Goal: Task Accomplishment & Management: Manage account settings

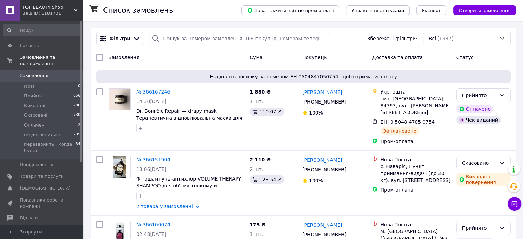
click at [39, 72] on span "Замовлення" at bounding box center [34, 75] width 29 height 6
click at [31, 43] on span "Головна" at bounding box center [29, 46] width 19 height 6
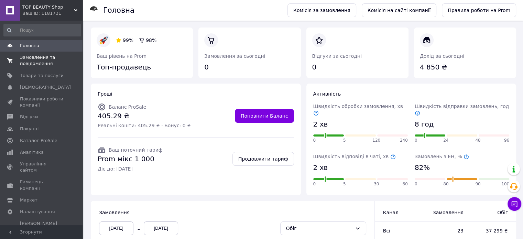
click at [33, 61] on span "Замовлення та повідомлення" at bounding box center [42, 60] width 44 height 12
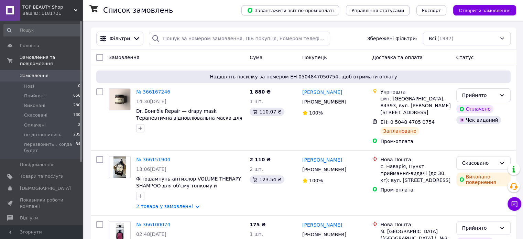
click at [30, 72] on span "Замовлення" at bounding box center [34, 75] width 29 height 6
